Goal: Transaction & Acquisition: Purchase product/service

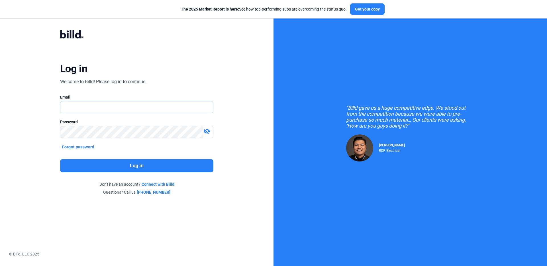
click at [78, 110] on input "text" at bounding box center [133, 107] width 146 height 12
type input "[EMAIL_ADDRESS][DOMAIN_NAME]"
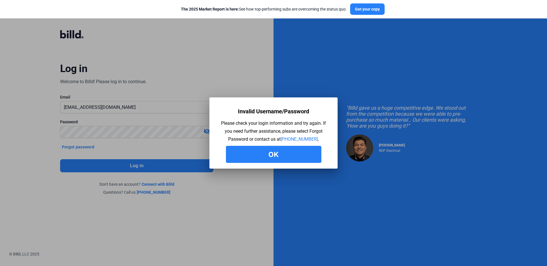
click at [285, 153] on button "Ok" at bounding box center [273, 154] width 95 height 17
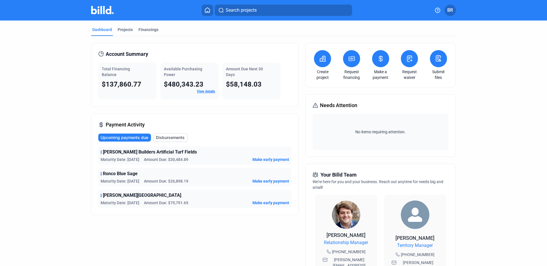
click at [203, 90] on link "View details" at bounding box center [206, 91] width 18 height 4
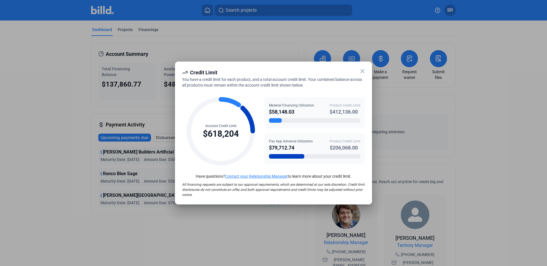
click at [361, 69] on icon at bounding box center [362, 71] width 7 height 7
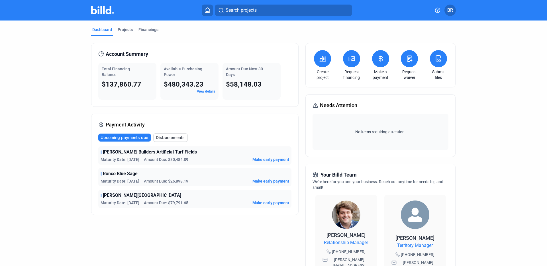
click at [120, 198] on span "[PERSON_NAME][GEOGRAPHIC_DATA]" at bounding box center [142, 195] width 78 height 7
click at [129, 32] on div "Projects" at bounding box center [125, 30] width 15 height 6
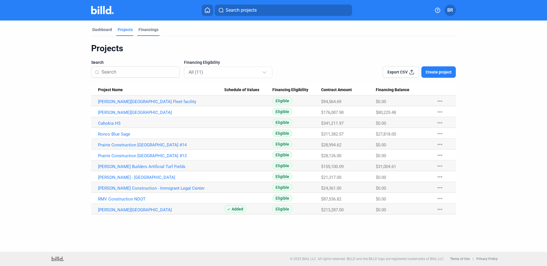
click at [148, 28] on div "Financings" at bounding box center [148, 30] width 20 height 6
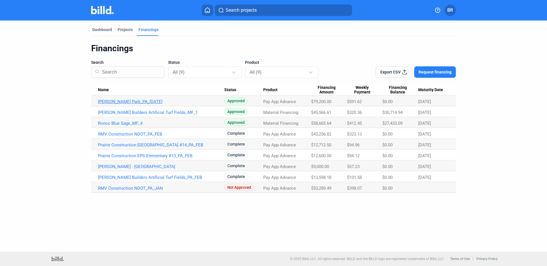
click at [116, 102] on link "[PERSON_NAME] Park_PA_[DATE]" at bounding box center [161, 101] width 126 height 5
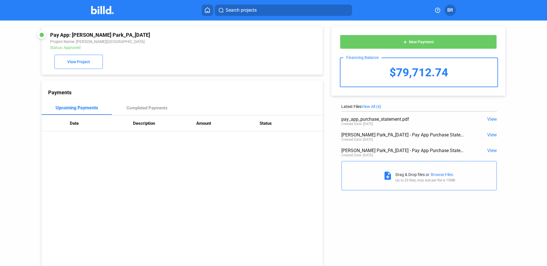
click at [368, 105] on span "View All (4)" at bounding box center [371, 106] width 20 height 5
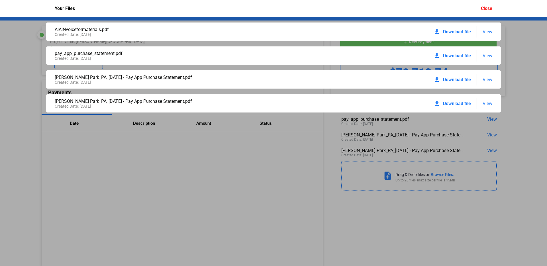
click at [488, 56] on span "View" at bounding box center [487, 55] width 10 height 5
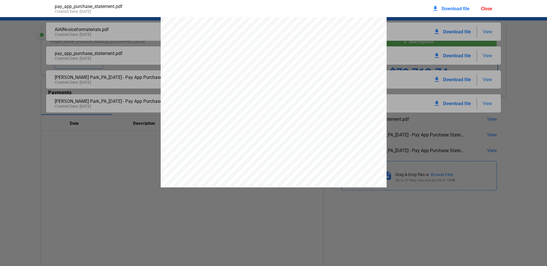
scroll to position [374, 0]
click at [483, 8] on div "Close" at bounding box center [486, 8] width 11 height 5
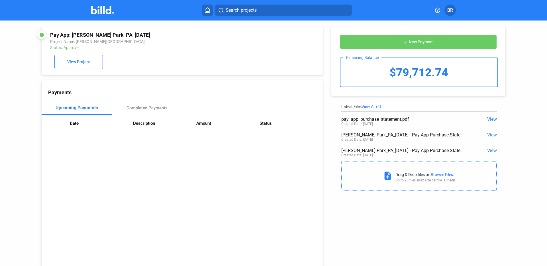
click at [101, 6] on img at bounding box center [102, 10] width 22 height 8
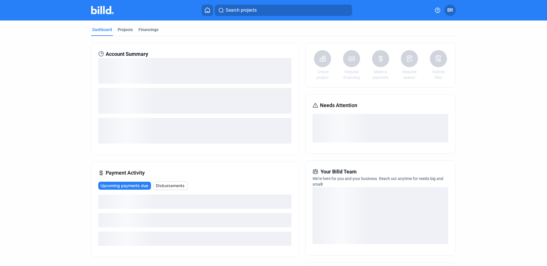
click at [101, 9] on img at bounding box center [102, 10] width 22 height 8
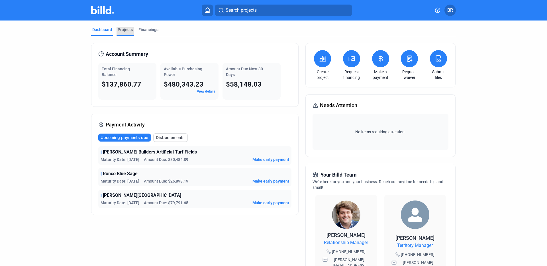
click at [125, 29] on div "Projects" at bounding box center [125, 30] width 15 height 6
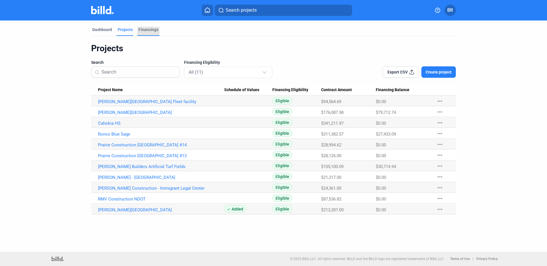
click at [142, 29] on div "Financings" at bounding box center [148, 30] width 20 height 6
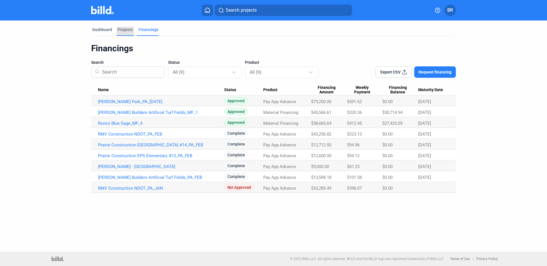
click at [130, 27] on div "Projects" at bounding box center [125, 30] width 15 height 6
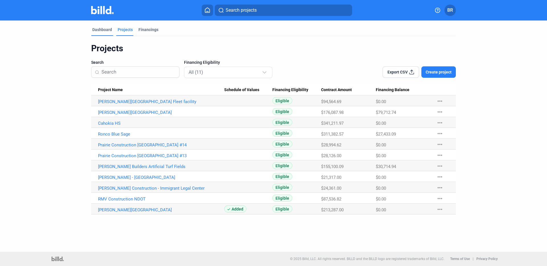
click at [97, 28] on div "Dashboard" at bounding box center [102, 30] width 20 height 6
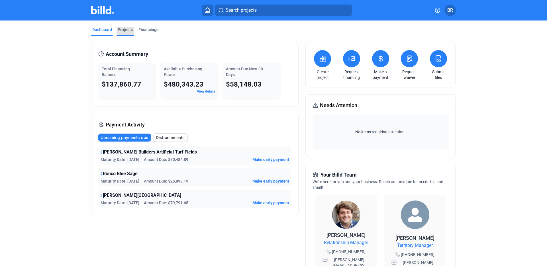
click at [125, 27] on div "Projects" at bounding box center [125, 30] width 15 height 6
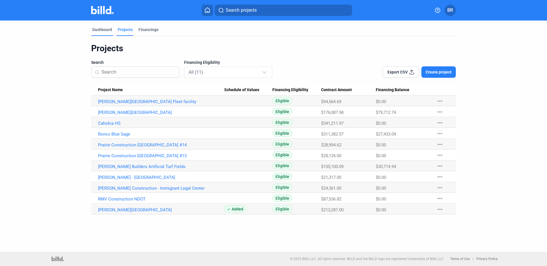
click at [109, 31] on div "Dashboard" at bounding box center [102, 30] width 20 height 6
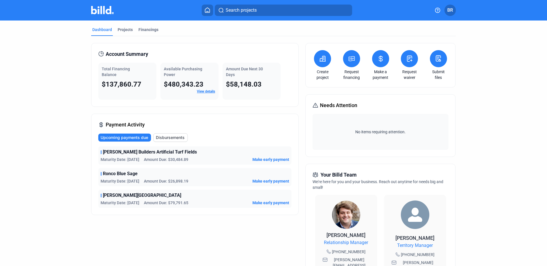
click at [346, 62] on button at bounding box center [351, 58] width 17 height 17
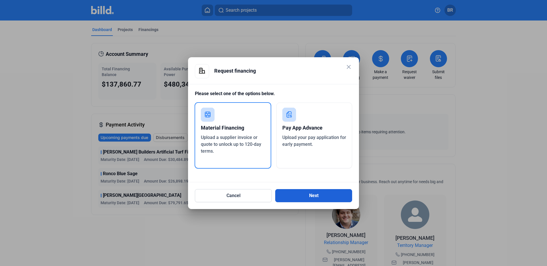
click at [300, 194] on button "Next" at bounding box center [313, 195] width 77 height 13
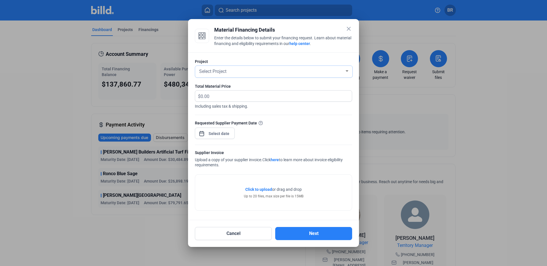
click at [347, 71] on div at bounding box center [346, 70] width 3 height 1
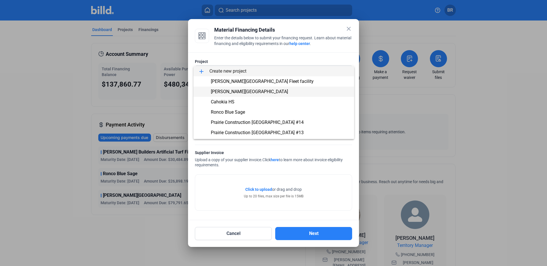
click at [238, 91] on span "[PERSON_NAME][GEOGRAPHIC_DATA]" at bounding box center [249, 91] width 77 height 5
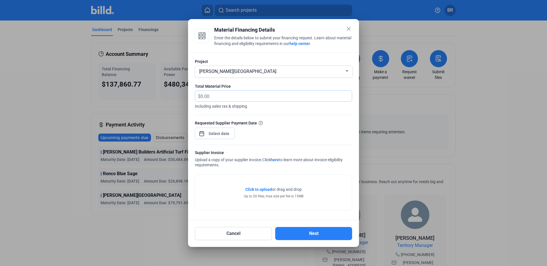
click at [222, 96] on input "text" at bounding box center [275, 96] width 151 height 11
click at [221, 97] on input "text" at bounding box center [275, 96] width 151 height 11
type input "14,842.13"
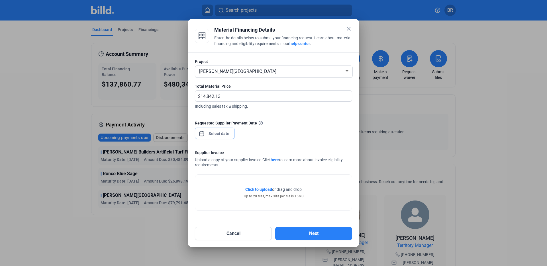
click at [213, 131] on div "close Material Financing Details Enter the details below to submit your financi…" at bounding box center [273, 133] width 547 height 266
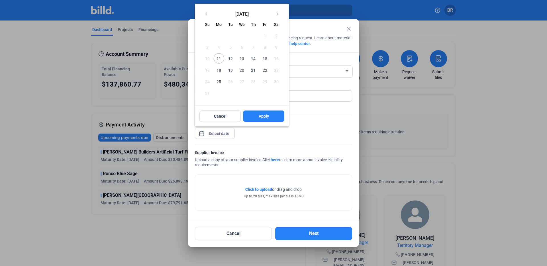
click at [220, 59] on span "11" at bounding box center [219, 58] width 10 height 10
click at [271, 113] on button "Apply" at bounding box center [263, 115] width 41 height 11
type input "[DATE]"
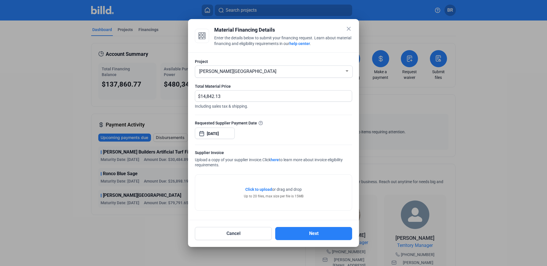
click at [261, 188] on span "Click to upload" at bounding box center [258, 189] width 27 height 5
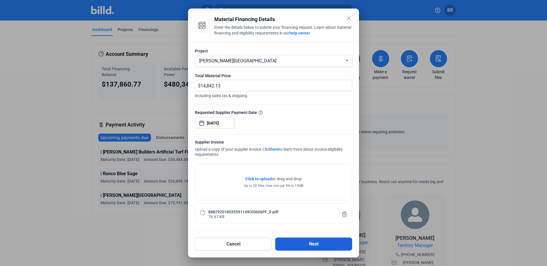
click at [307, 243] on button "Next" at bounding box center [313, 243] width 77 height 13
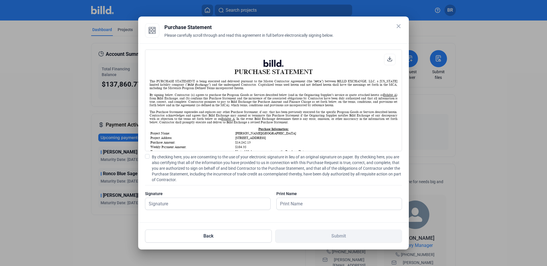
scroll to position [0, 0]
click at [182, 204] on input "text" at bounding box center [207, 204] width 125 height 12
type input "BJ"
click at [294, 204] on input "BJ" at bounding box center [336, 204] width 119 height 12
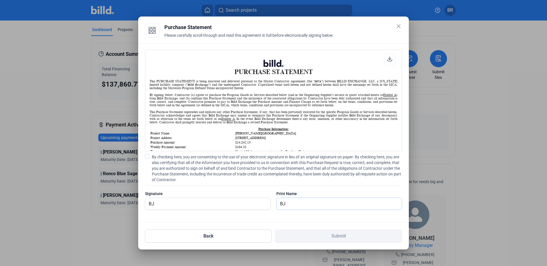
click at [294, 204] on input "BJ" at bounding box center [339, 204] width 125 height 12
click at [176, 200] on input "BJ" at bounding box center [204, 204] width 119 height 12
click at [171, 206] on input "BJ" at bounding box center [207, 204] width 125 height 12
type input "[PERSON_NAME]"
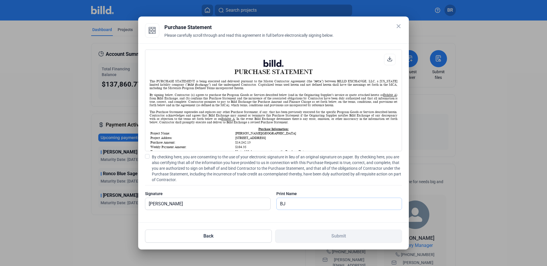
click at [332, 199] on input "BJ" at bounding box center [339, 204] width 125 height 12
click at [312, 202] on input "BJ" at bounding box center [339, 204] width 125 height 12
type input "[PERSON_NAME]"
click at [295, 218] on div "PURCHASE STATEMENT This PURCHASE STATEMENT is being executed and delivered purs…" at bounding box center [273, 132] width 271 height 179
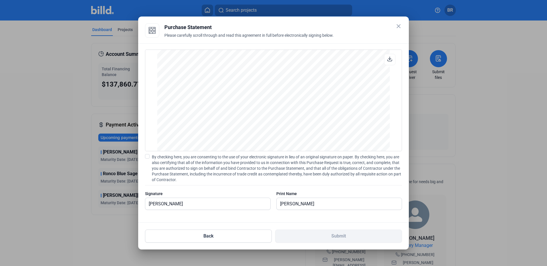
scroll to position [474, 0]
click at [294, 205] on input "[PERSON_NAME]" at bounding box center [336, 204] width 119 height 12
click at [294, 205] on input "[PERSON_NAME]" at bounding box center [339, 204] width 125 height 12
click at [228, 218] on div "PURCHASE STATEMENT This PURCHASE STATEMENT is being executed and delivered purs…" at bounding box center [273, 132] width 271 height 179
click at [173, 198] on input "[PERSON_NAME]" at bounding box center [207, 204] width 125 height 12
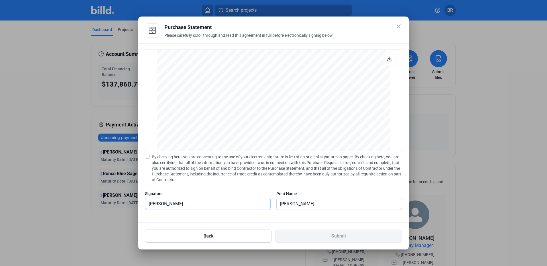
click at [171, 207] on input "[PERSON_NAME]" at bounding box center [207, 204] width 125 height 12
click at [149, 158] on span at bounding box center [147, 156] width 5 height 5
click at [0, 0] on input "By checking here, you are consenting to the use of your electronic signature in…" at bounding box center [0, 0] width 0 height 0
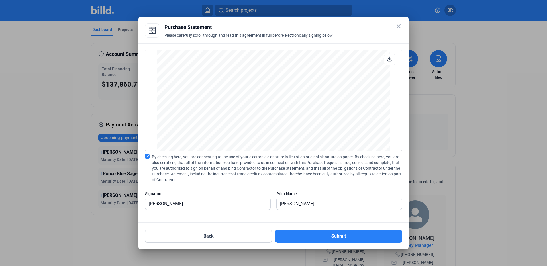
click at [339, 243] on mat-dialog-container "close Purchase Statement Please carefully scroll through and read this agreemen…" at bounding box center [273, 133] width 271 height 233
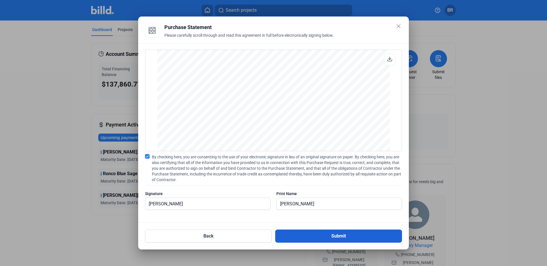
click at [332, 234] on button "Submit" at bounding box center [338, 236] width 127 height 13
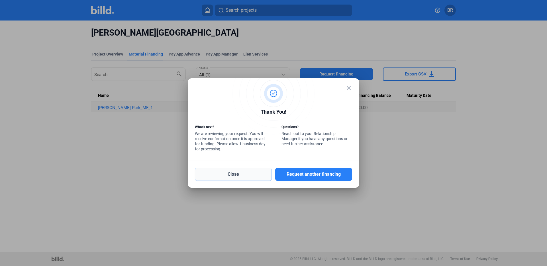
click at [241, 177] on button "Close" at bounding box center [233, 174] width 77 height 13
